Goal: Information Seeking & Learning: Find specific fact

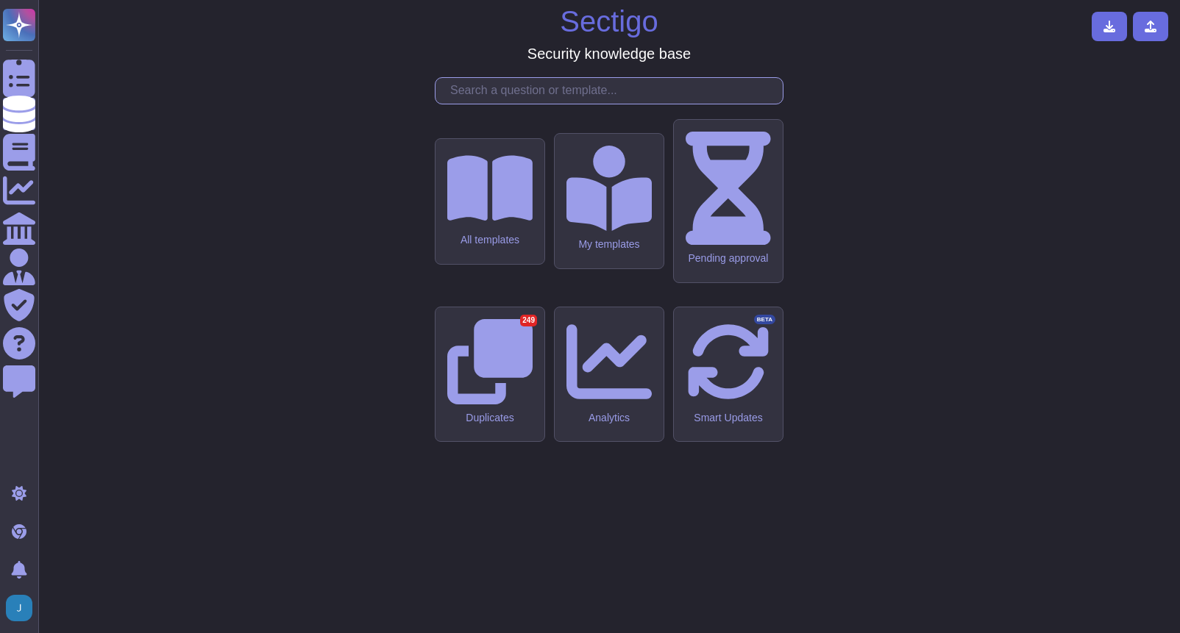
click at [577, 104] on input "text" at bounding box center [613, 91] width 340 height 26
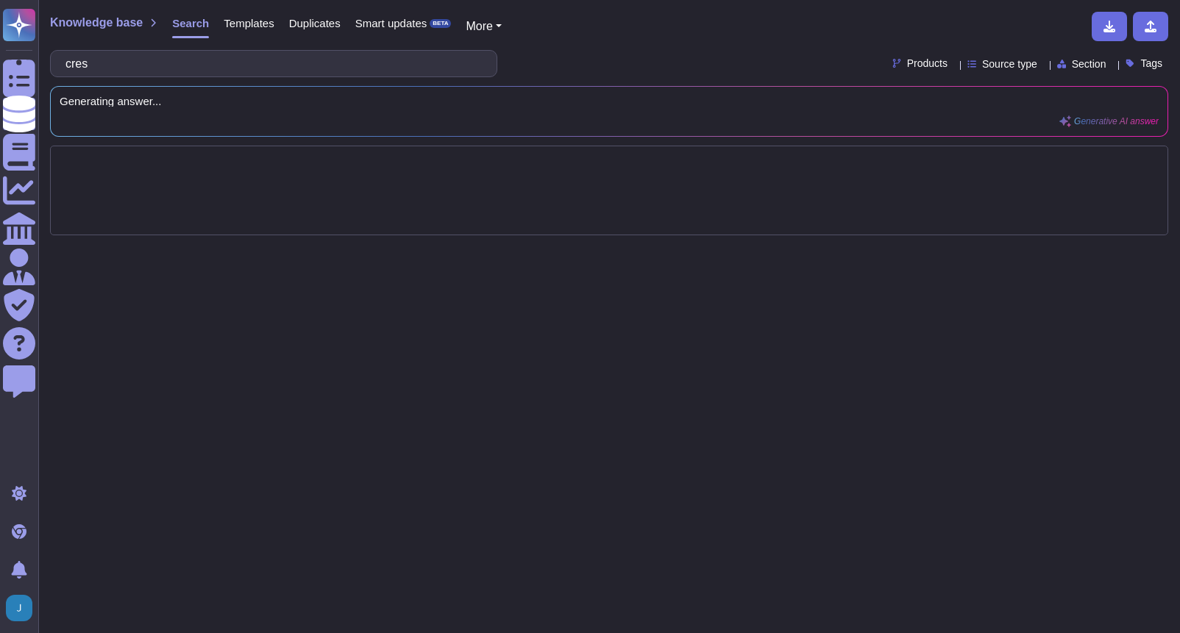
type input "crest"
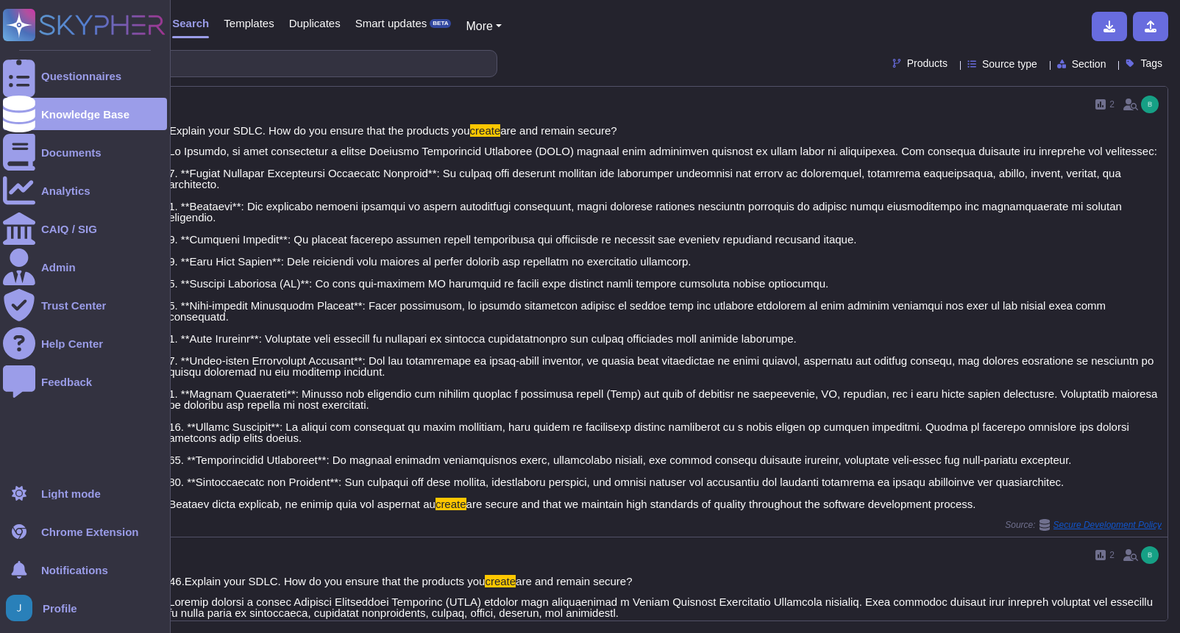
drag, startPoint x: 177, startPoint y: 65, endPoint x: 36, endPoint y: 54, distance: 140.9
click at [36, 54] on div "Questionnaires Knowledge Base Documents Analytics CAIQ / SIG Admin Trust Center…" at bounding box center [590, 316] width 1180 height 633
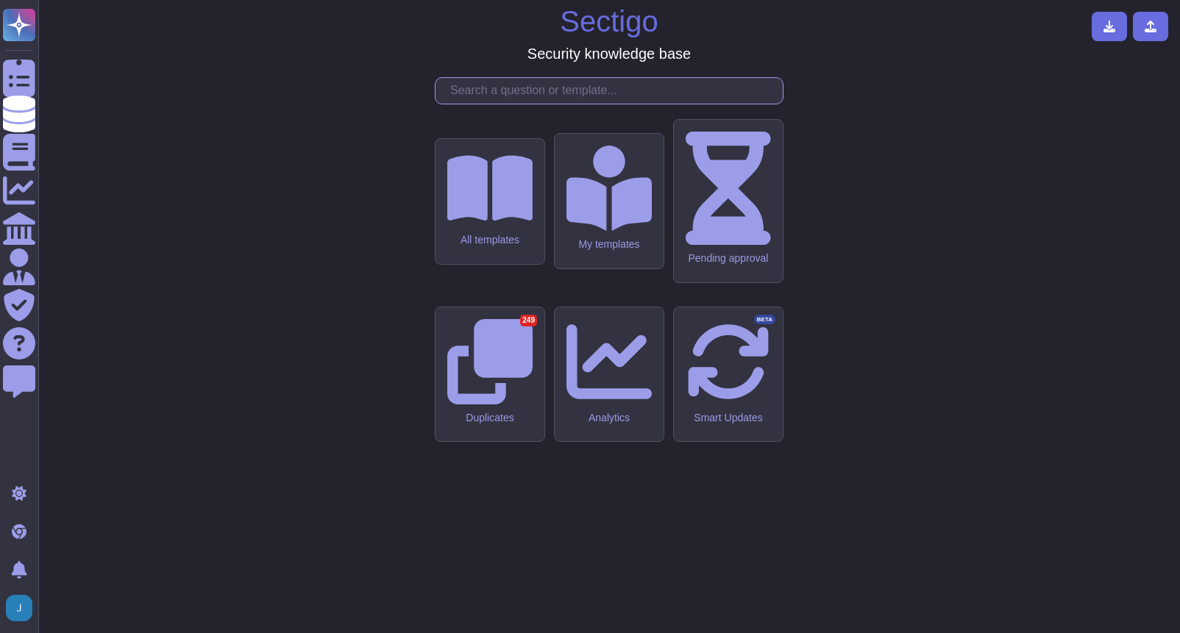
click at [633, 104] on input "text" at bounding box center [613, 91] width 340 height 26
click at [722, 104] on input "text" at bounding box center [613, 91] width 340 height 26
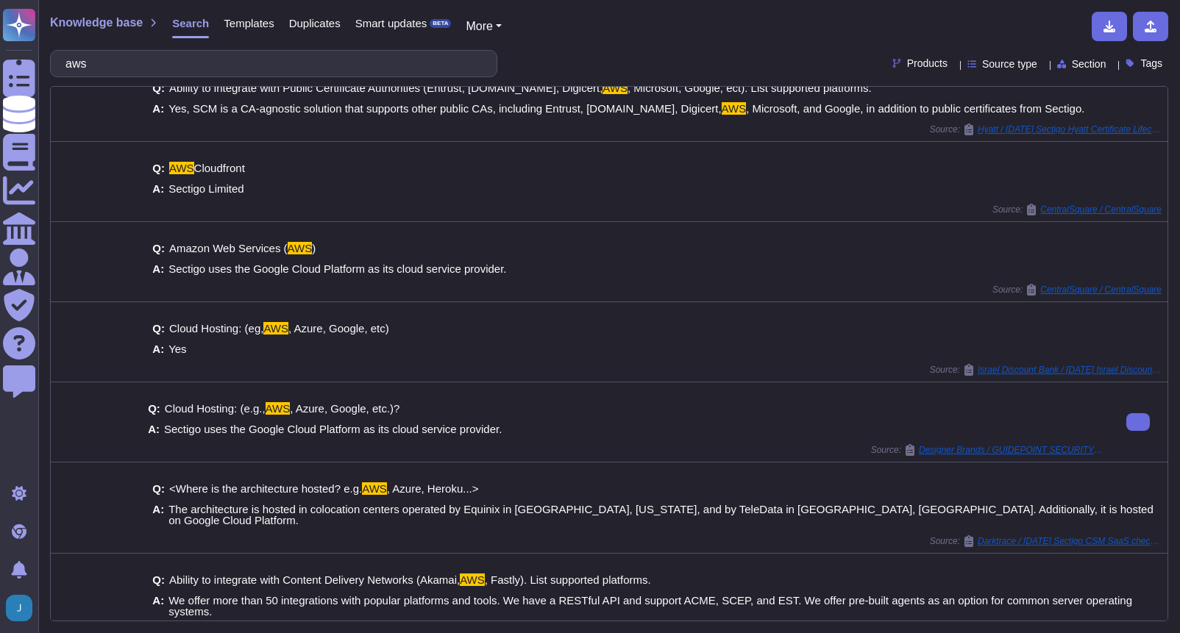
scroll to position [38, 0]
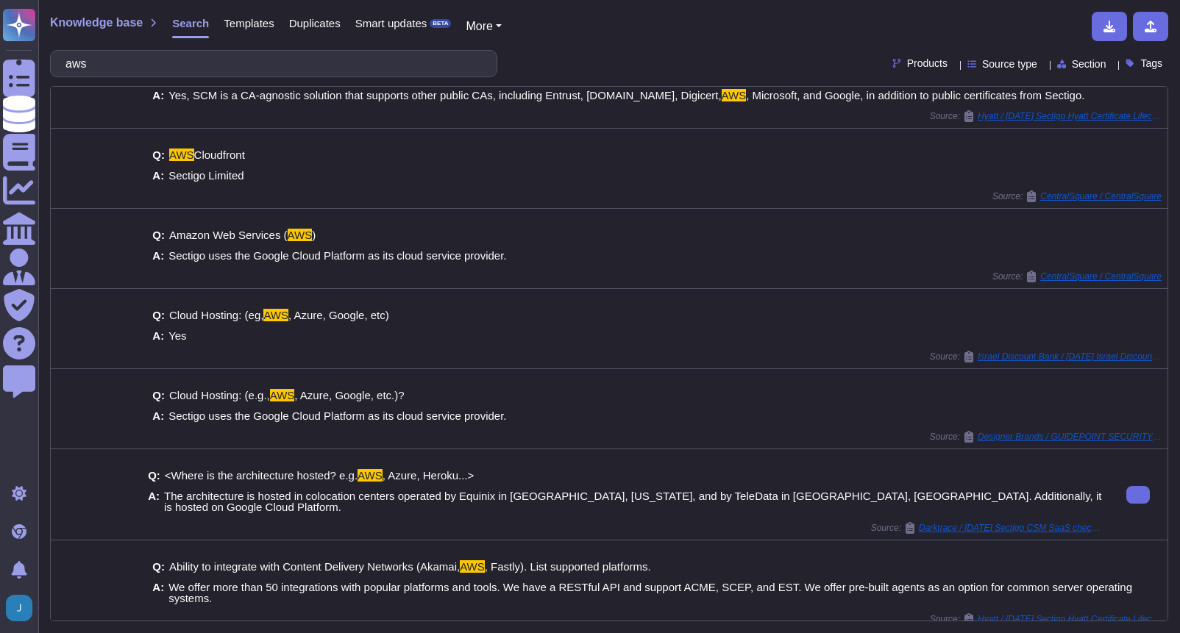
type input "aws"
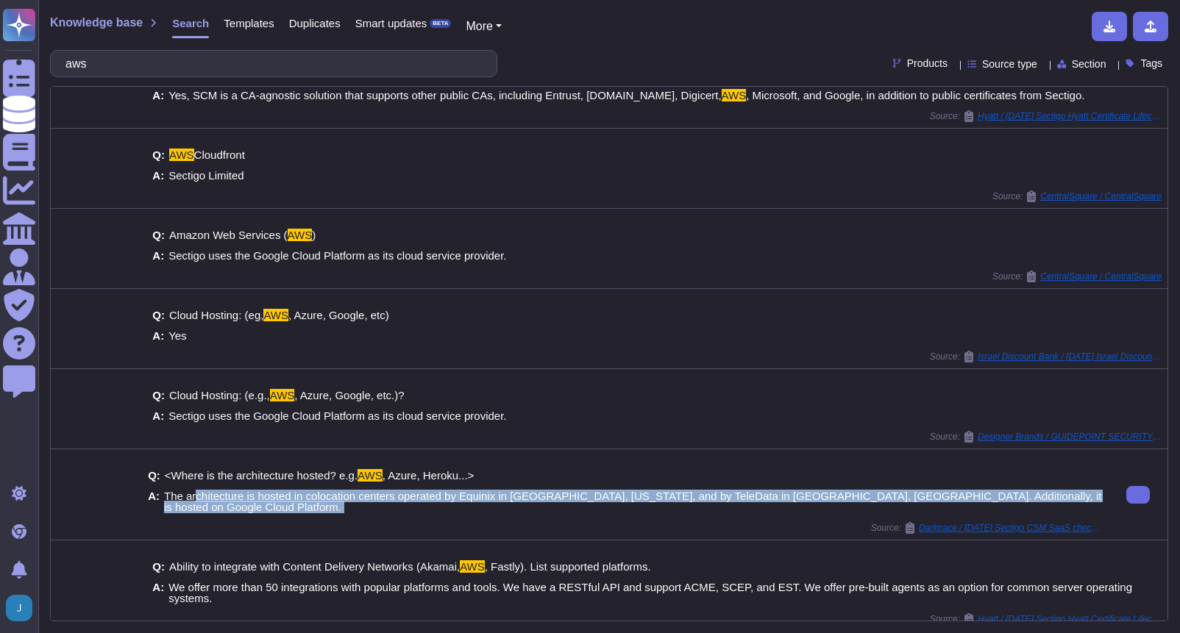
drag, startPoint x: 196, startPoint y: 494, endPoint x: 650, endPoint y: 513, distance: 454.3
click at [650, 513] on div "Q: <Where is the architecture hosted? e.g. AWS , [PERSON_NAME], Heroku...> A: T…" at bounding box center [625, 494] width 955 height 79
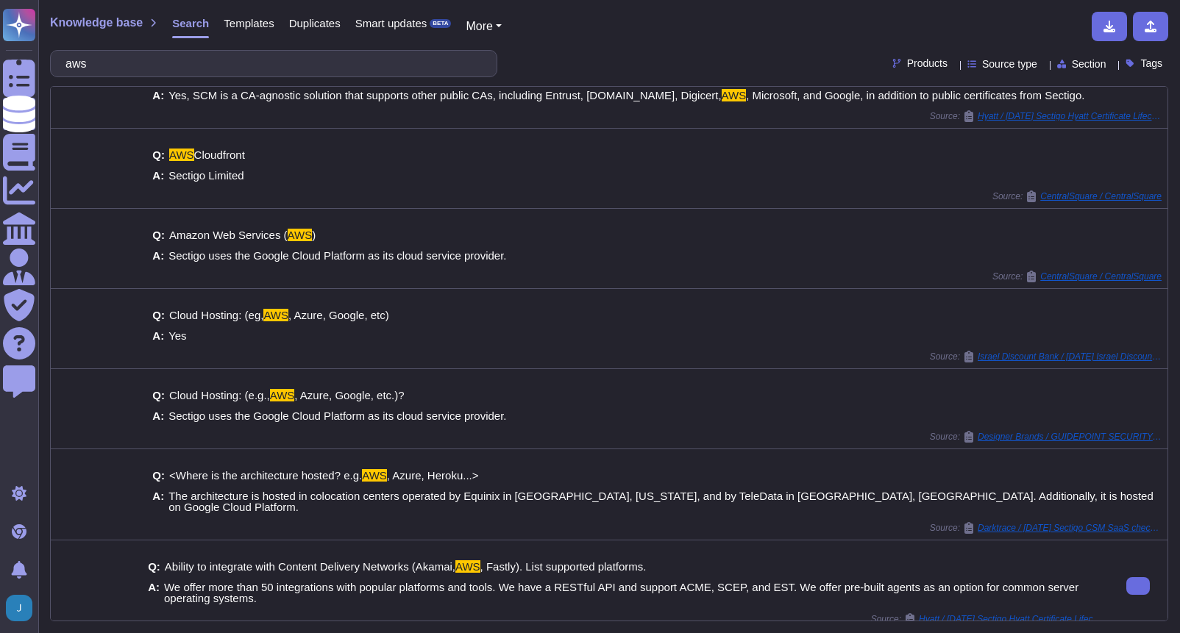
click at [222, 581] on span "We offer more than 50 integrations with popular platforms and tools. We have a …" at bounding box center [621, 593] width 914 height 24
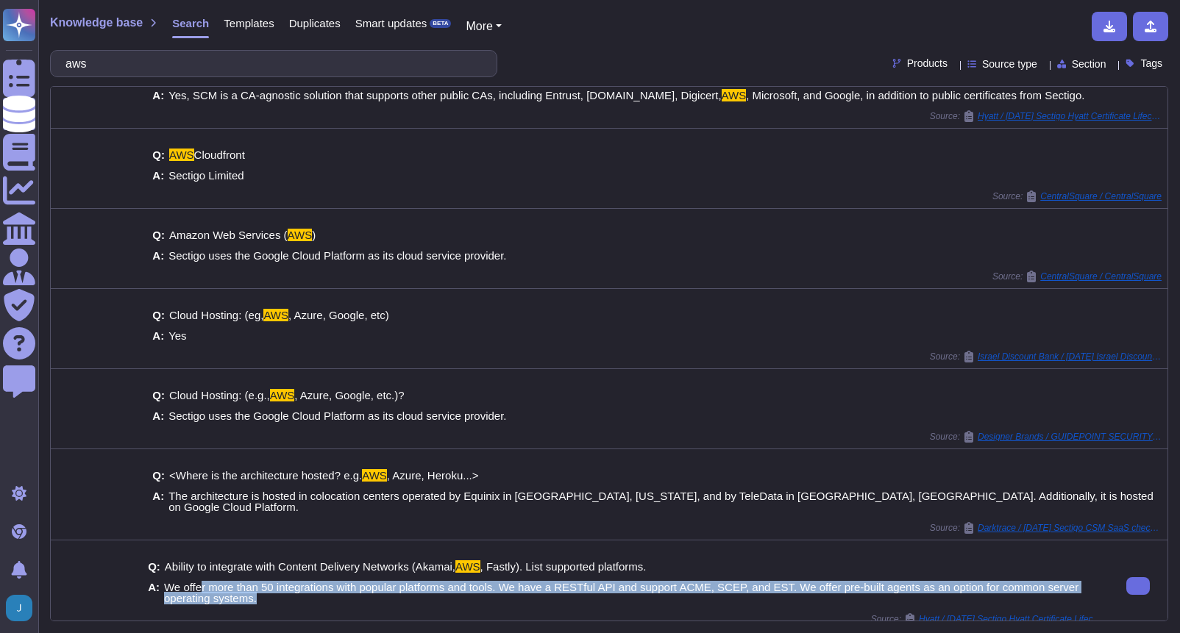
drag, startPoint x: 199, startPoint y: 571, endPoint x: 656, endPoint y: 594, distance: 458.2
click at [656, 594] on div "Q: Ability to integrate with Content Delivery Networks (Akamai, AWS , Fastly). …" at bounding box center [625, 582] width 955 height 61
drag, startPoint x: 656, startPoint y: 594, endPoint x: 536, endPoint y: 591, distance: 120.7
click at [536, 591] on span "We offer more than 50 integrations with popular platforms and tools. We have a …" at bounding box center [633, 593] width 939 height 22
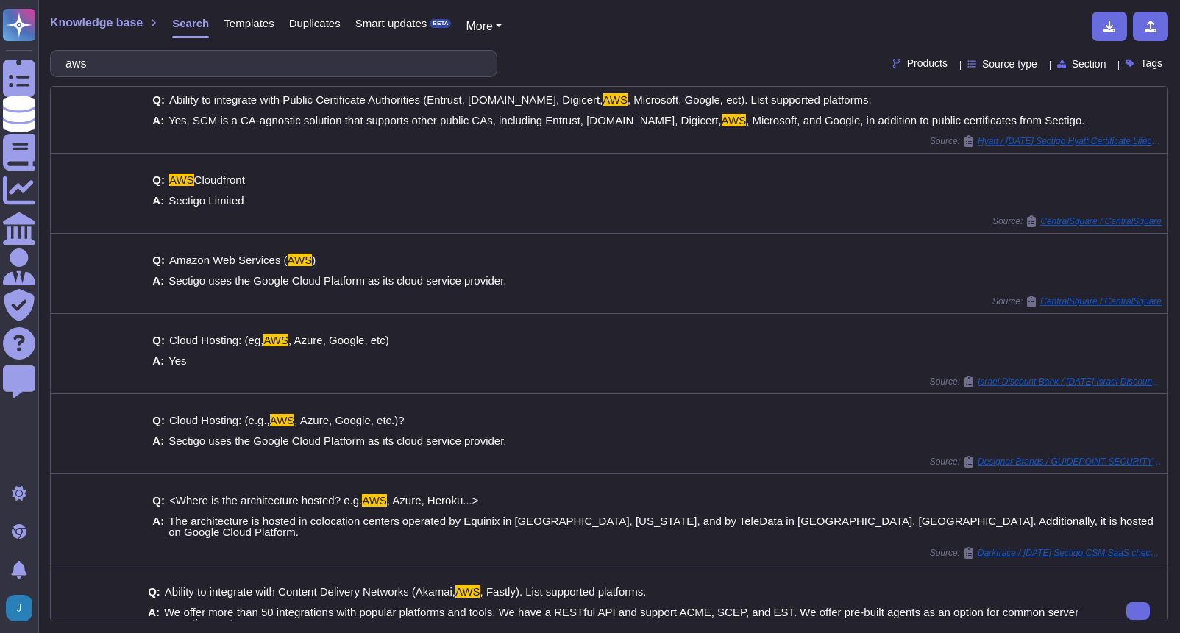
scroll to position [0, 0]
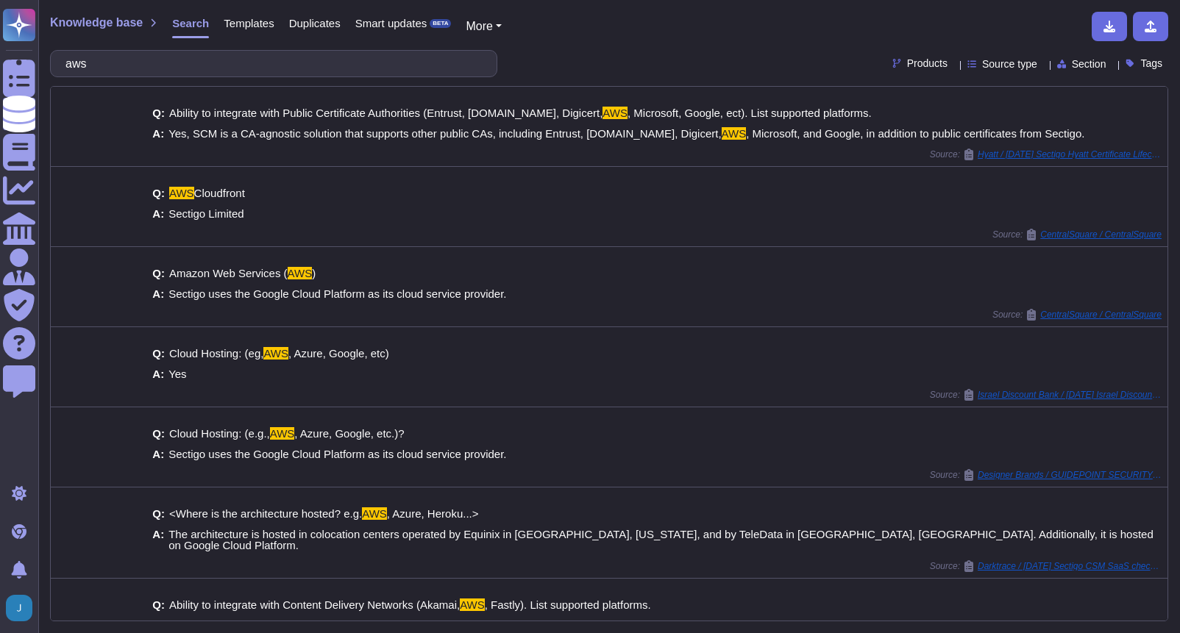
click at [176, 81] on div "Knowledge base Search Templates Duplicates Smart updates BETA More aws Products…" at bounding box center [609, 316] width 1142 height 633
click at [169, 68] on input "aws" at bounding box center [270, 64] width 424 height 26
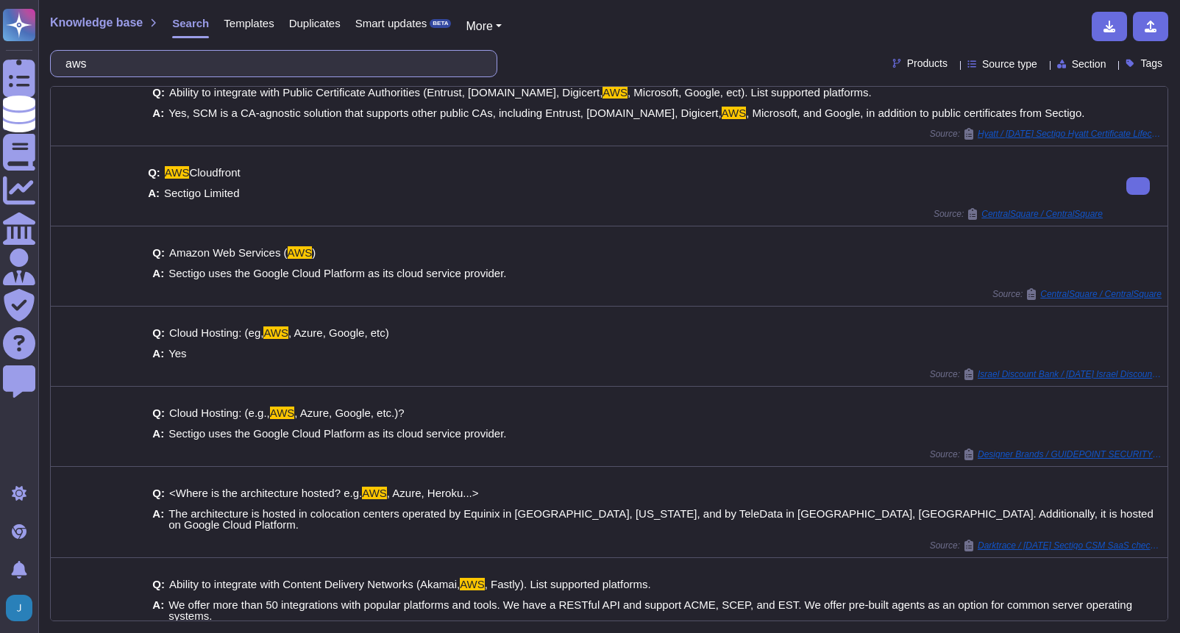
scroll to position [38, 0]
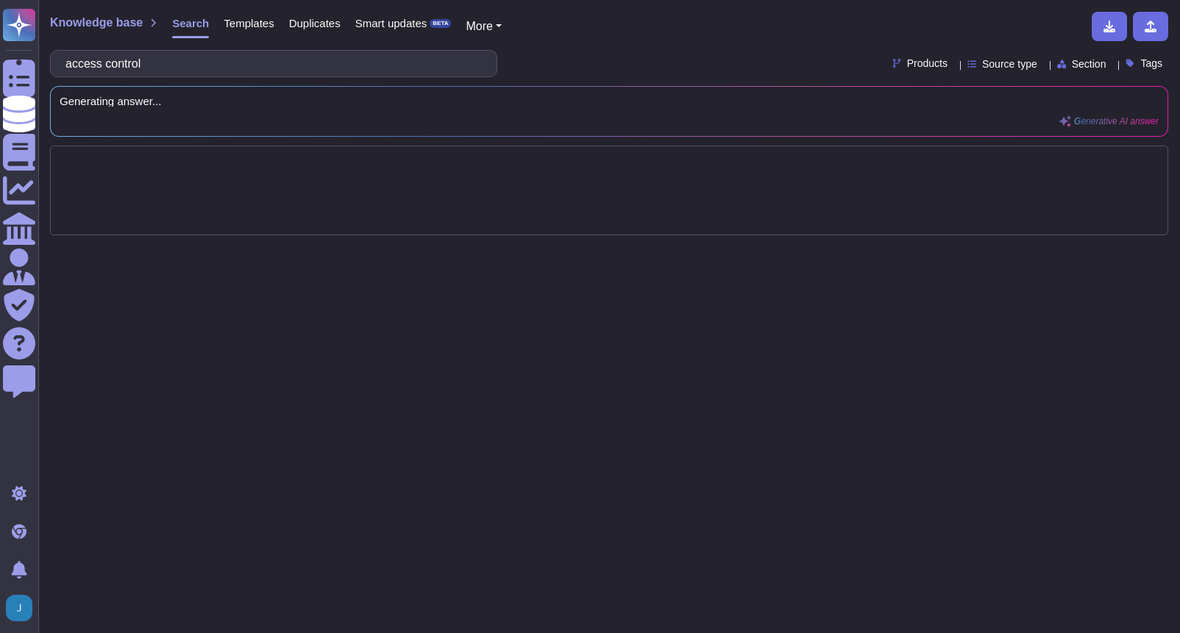
type input "access control"
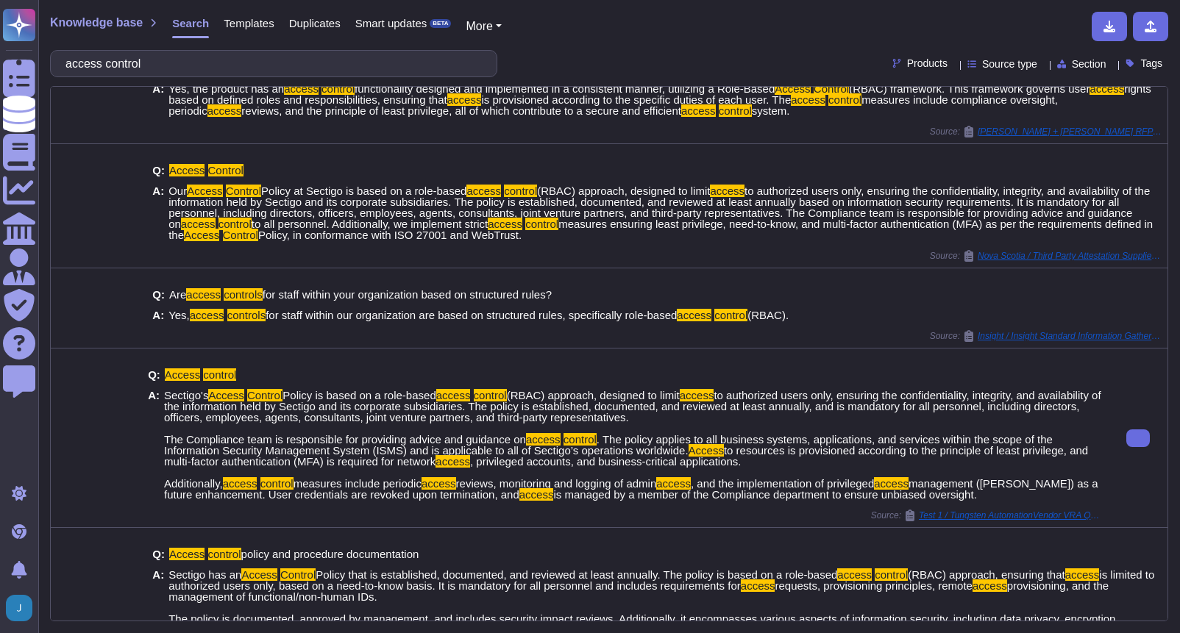
scroll to position [380, 0]
